Goal: Information Seeking & Learning: Understand process/instructions

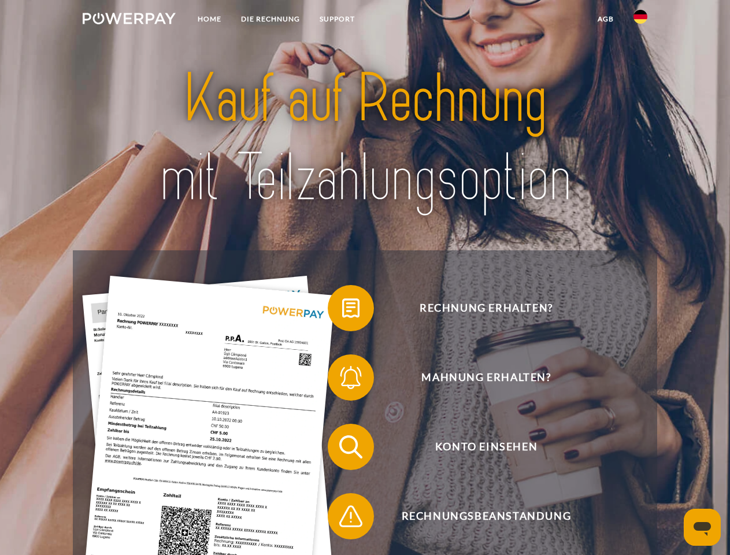
click at [129, 20] on img at bounding box center [129, 19] width 93 height 12
click at [640, 20] on img at bounding box center [640, 17] width 14 height 14
click at [605, 19] on link "agb" at bounding box center [606, 19] width 36 height 21
click at [342, 310] on span at bounding box center [334, 308] width 58 height 58
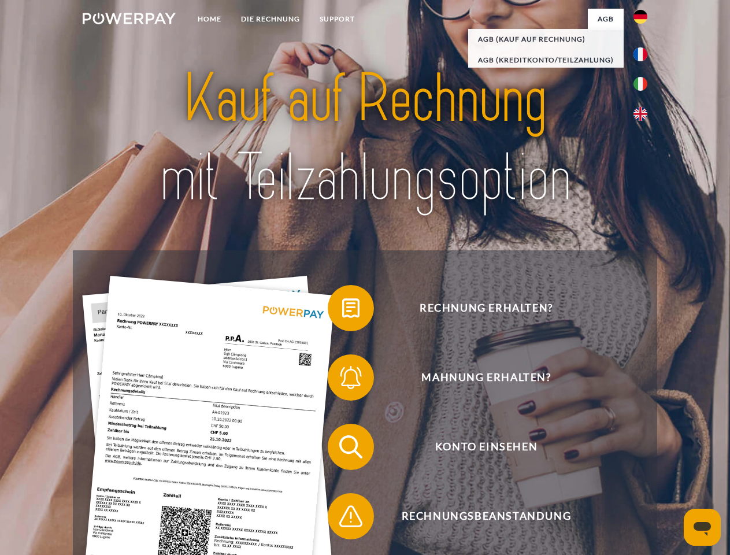
click at [342, 380] on span at bounding box center [334, 377] width 58 height 58
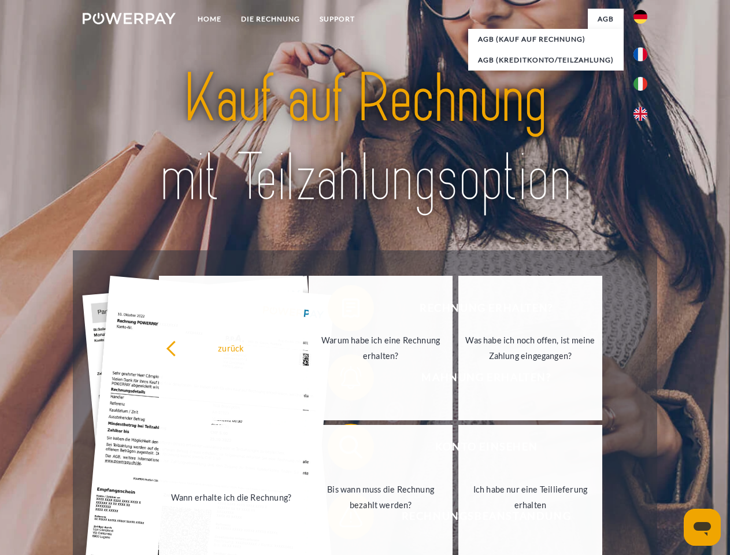
click at [342, 449] on link "Bis wann muss die Rechnung bezahlt werden?" at bounding box center [381, 497] width 144 height 144
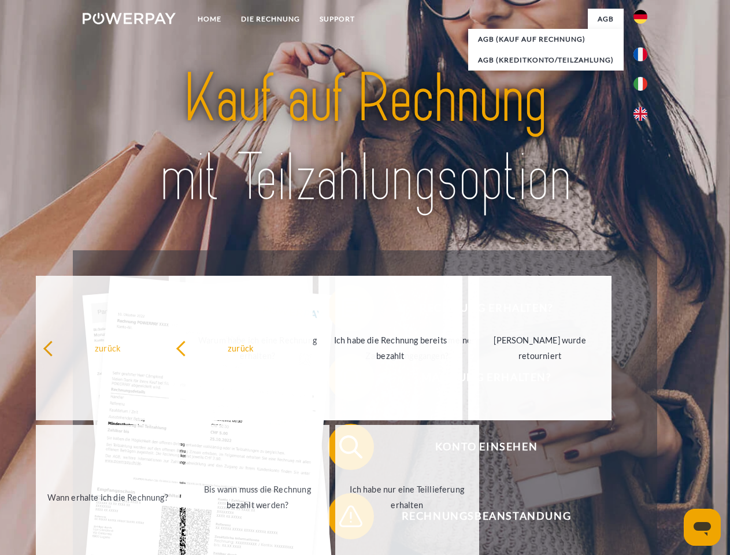
click at [342, 518] on span at bounding box center [334, 516] width 58 height 58
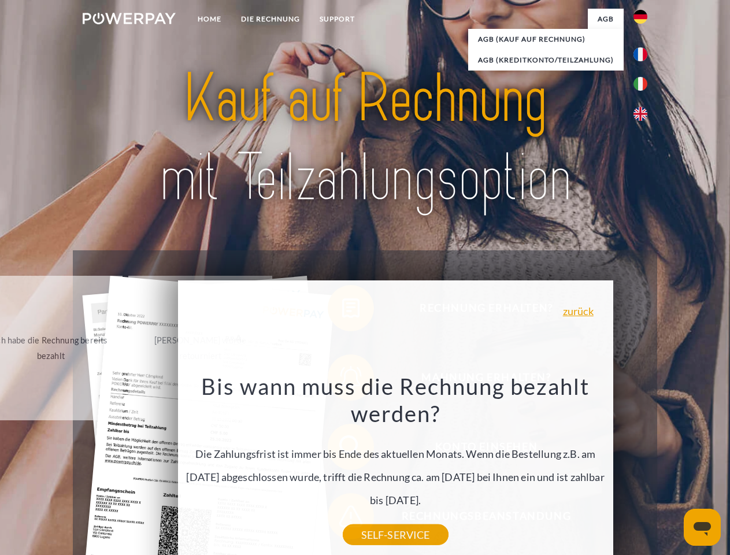
click at [702, 527] on icon "Messaging-Fenster öffnen" at bounding box center [702, 529] width 17 height 14
